Goal: Task Accomplishment & Management: Manage account settings

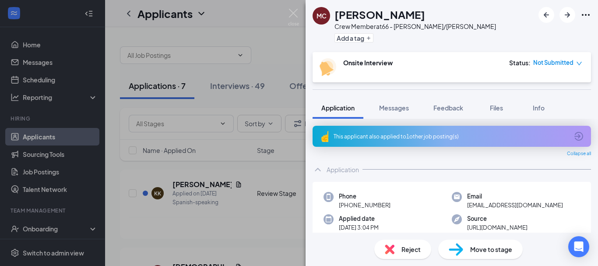
click at [129, 233] on div "MC [PERSON_NAME] Crew Member at 66 - Roswell/[PERSON_NAME] Add a tag Onsite Int…" at bounding box center [299, 133] width 598 height 266
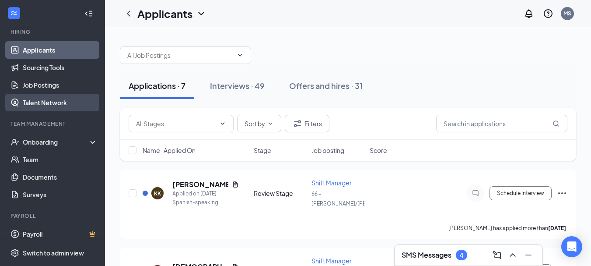
scroll to position [87, 0]
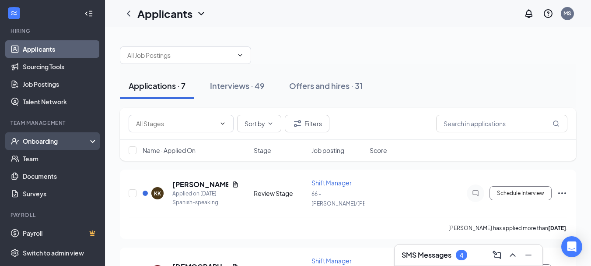
click at [39, 140] on div "Onboarding" at bounding box center [56, 140] width 67 height 9
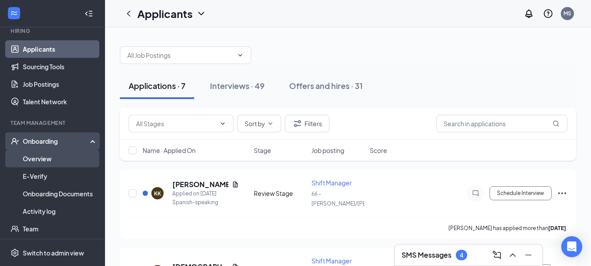
click at [37, 161] on link "Overview" at bounding box center [60, 158] width 75 height 17
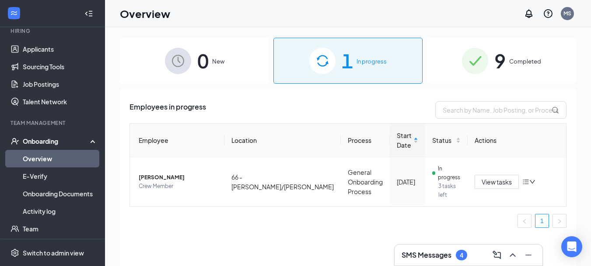
click at [362, 65] on span "In progress" at bounding box center [372, 61] width 30 height 9
click at [364, 63] on span "In progress" at bounding box center [372, 61] width 30 height 9
click at [529, 181] on icon "down" at bounding box center [532, 181] width 6 height 6
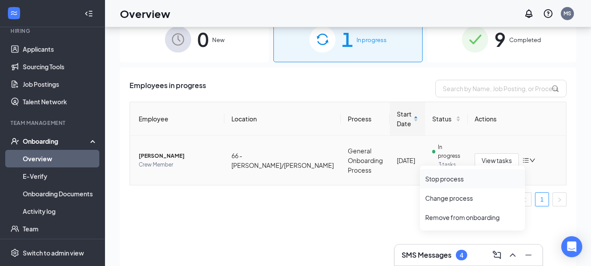
scroll to position [39, 0]
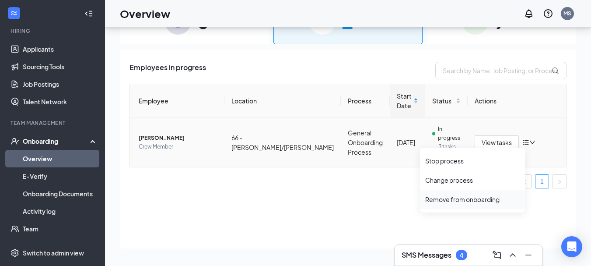
click at [492, 202] on div "Remove from onboarding" at bounding box center [472, 199] width 94 height 9
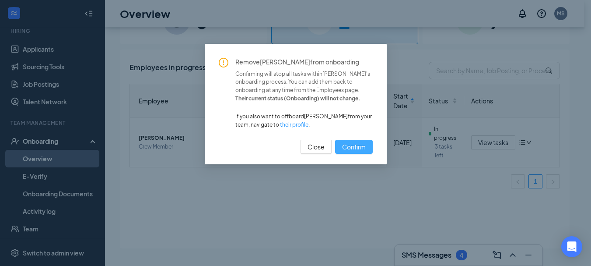
click at [363, 149] on span "Confirm" at bounding box center [354, 147] width 24 height 10
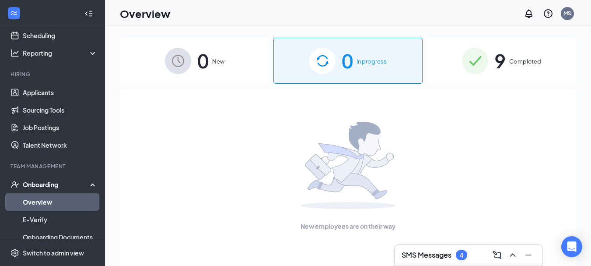
scroll to position [44, 0]
